Goal: Use online tool/utility: Use online tool/utility

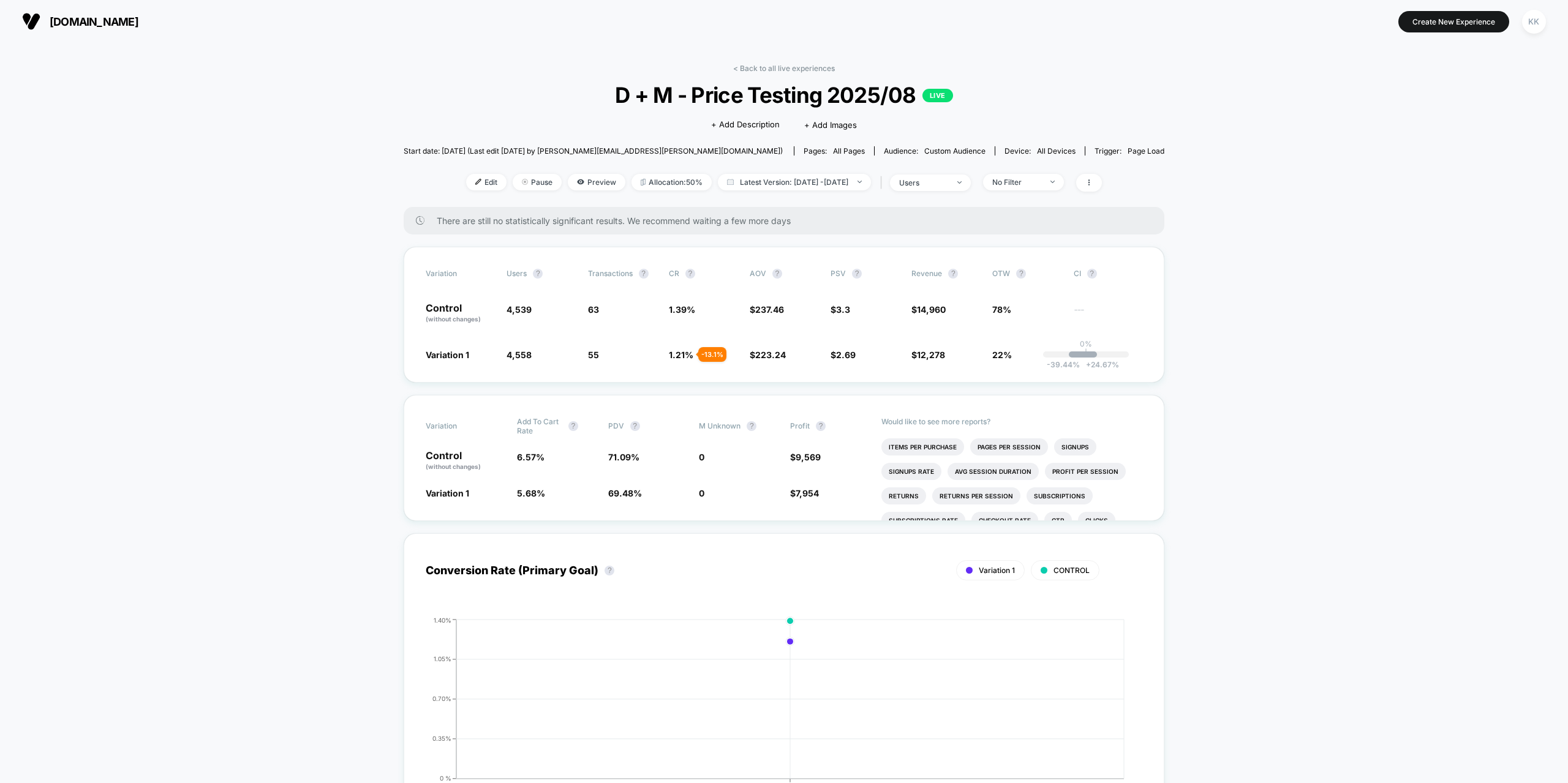
click at [1178, 20] on section "Create New Experience KK" at bounding box center [1297, 21] width 504 height 30
